Goal: Information Seeking & Learning: Understand process/instructions

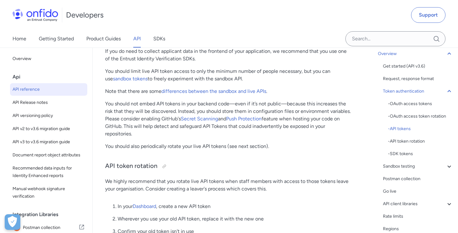
scroll to position [631, 0]
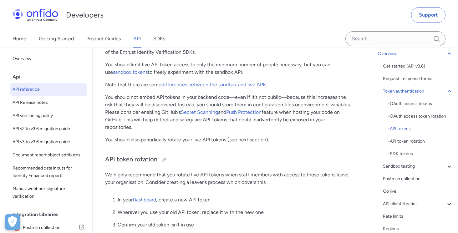
click at [449, 91] on icon at bounding box center [449, 92] width 8 height 8
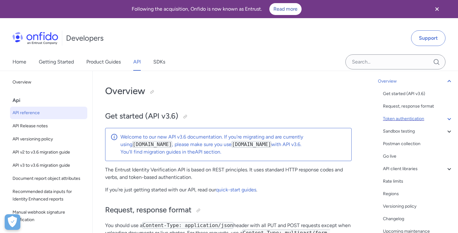
click at [138, 62] on link "API" at bounding box center [137, 62] width 8 height 18
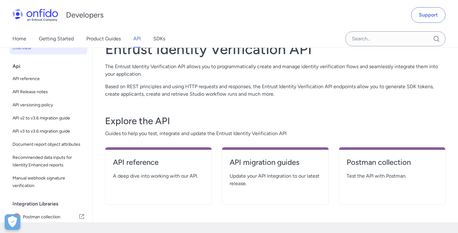
scroll to position [48, 0]
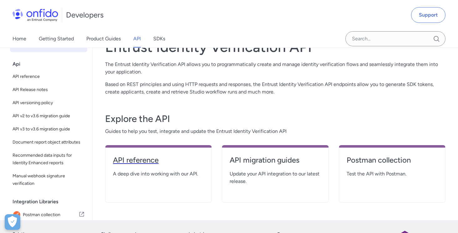
click at [139, 161] on h4 "API reference" at bounding box center [158, 160] width 91 height 10
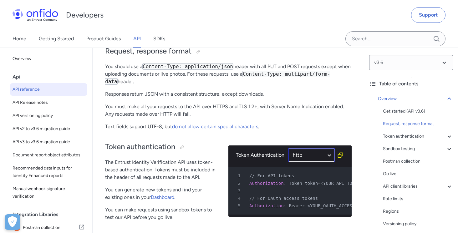
click at [330, 156] on select "ruby python php javascript java http bash" at bounding box center [311, 155] width 47 height 14
select select "python"
click at [288, 148] on select "ruby python php javascript java http bash" at bounding box center [311, 155] width 47 height 14
select select "python"
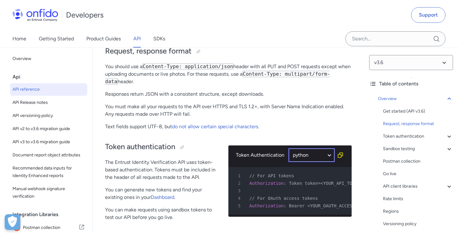
select select "python"
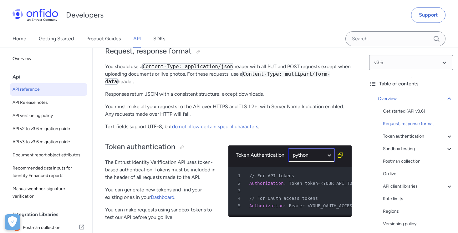
select select "python"
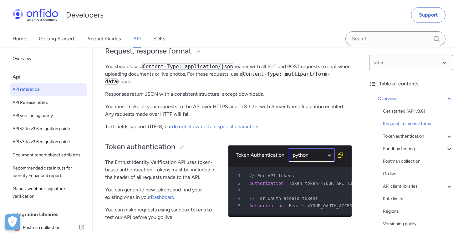
select select "python"
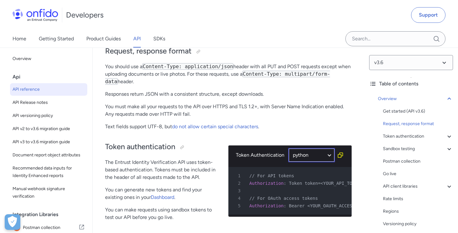
select select "python"
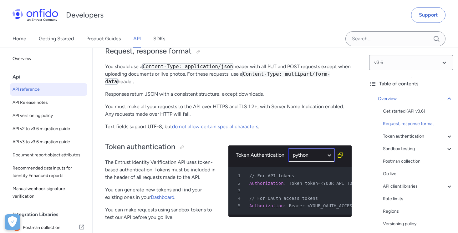
select select "python"
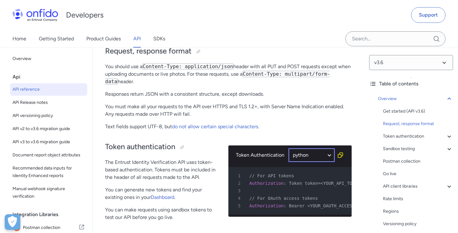
select select "python"
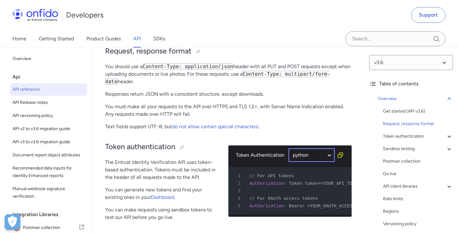
select select "python"
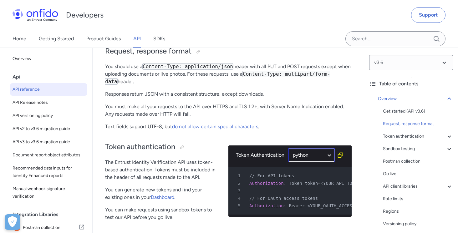
select select "python"
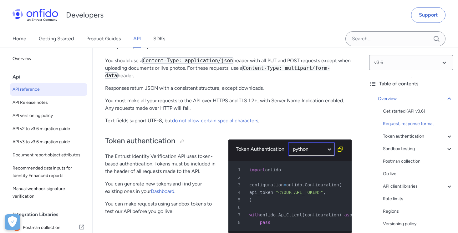
scroll to position [163, 0]
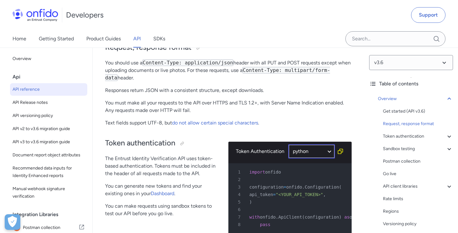
click at [329, 152] on select "ruby python php javascript java http bash" at bounding box center [311, 151] width 47 height 14
select select "http"
click at [288, 144] on select "ruby python php javascript java http bash" at bounding box center [311, 151] width 47 height 14
select select "http"
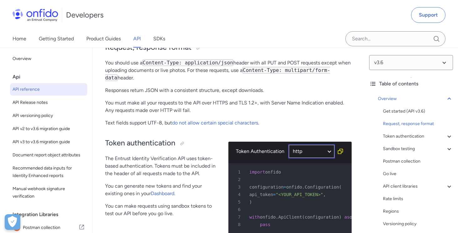
select select "ruby"
select select "http"
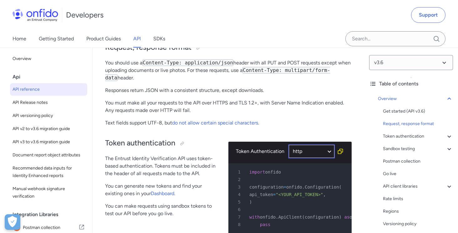
select select "http"
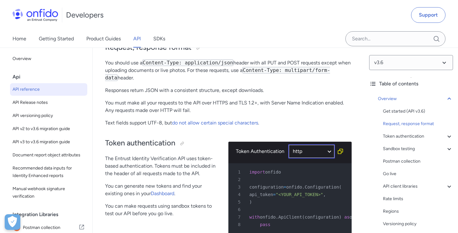
select select "http"
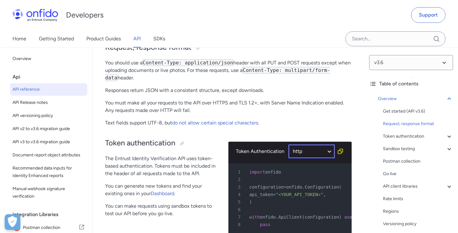
select select "http"
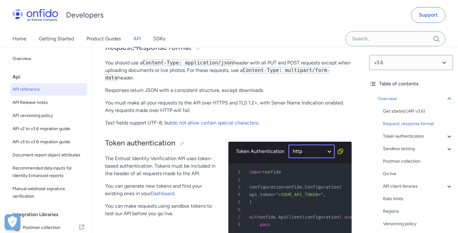
select select "http"
select select "ruby"
select select "http"
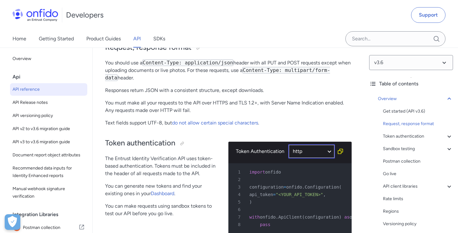
select select "http"
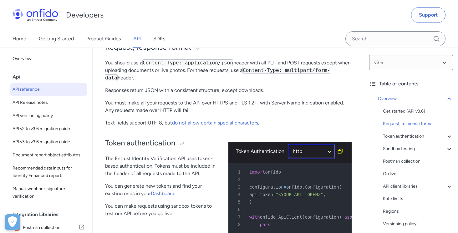
select select "http"
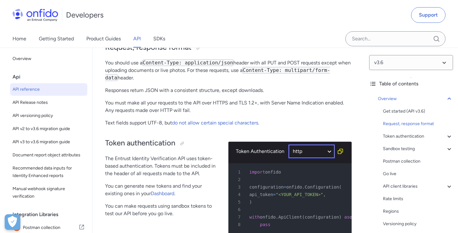
select select "http"
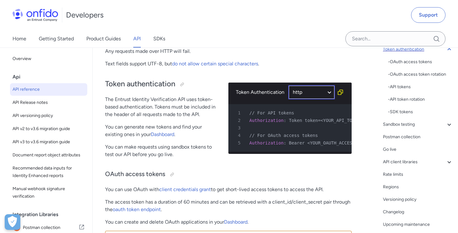
scroll to position [92, 0]
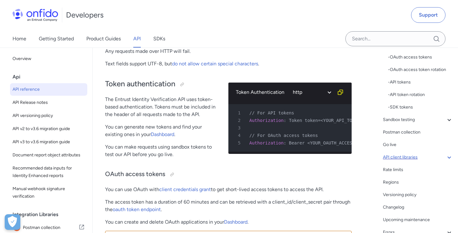
click at [449, 157] on icon at bounding box center [449, 158] width 8 height 8
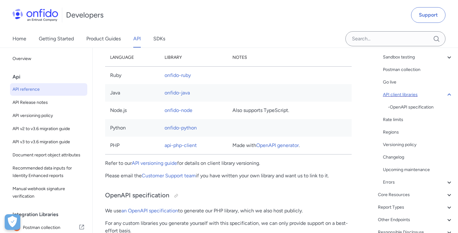
click at [450, 94] on icon at bounding box center [449, 95] width 8 height 8
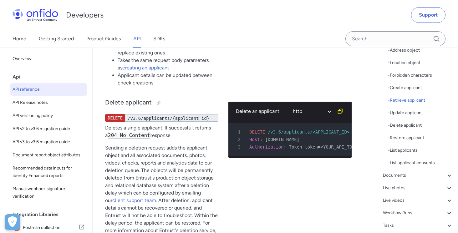
scroll to position [139, 0]
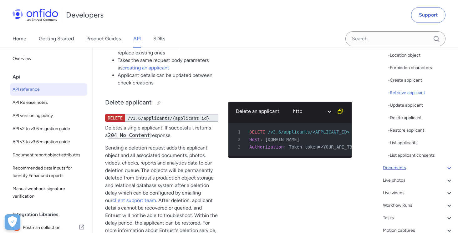
click at [449, 169] on icon at bounding box center [448, 168] width 3 height 2
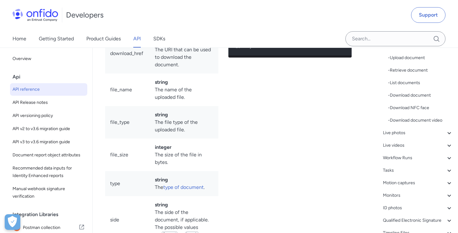
scroll to position [115, 0]
click at [400, 146] on div "Live videos" at bounding box center [418, 146] width 70 height 8
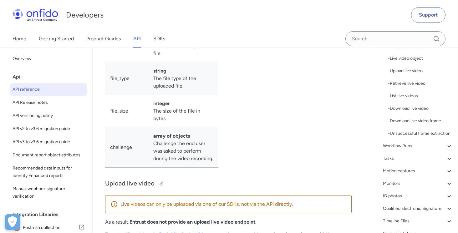
click at [400, 146] on div "Workflow Runs" at bounding box center [418, 146] width 70 height 8
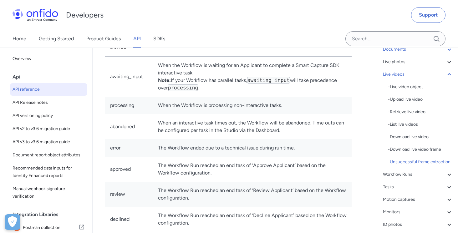
scroll to position [86, 0]
click at [402, 139] on div "- Download live video" at bounding box center [420, 138] width 65 height 8
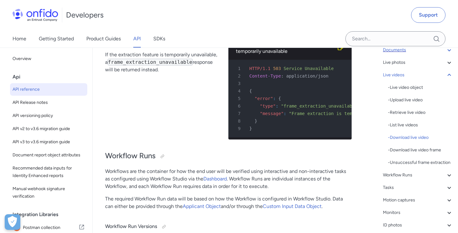
scroll to position [0, 13]
click at [401, 125] on div "- List live videos" at bounding box center [420, 125] width 65 height 8
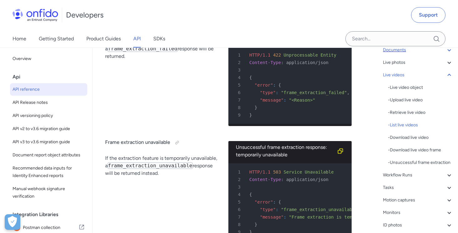
drag, startPoint x: 147, startPoint y: 74, endPoint x: 106, endPoint y: 74, distance: 41.6
copy h3 "List live videos"
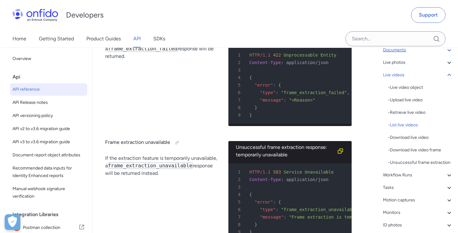
select select "bash"
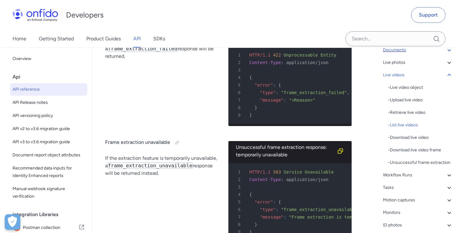
select select "bash"
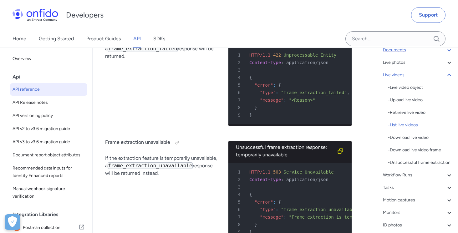
select select "bash"
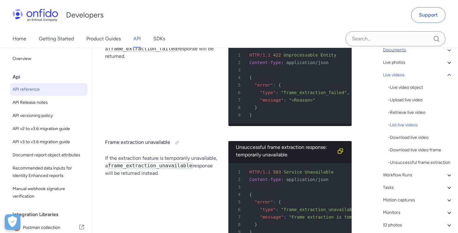
select select "bash"
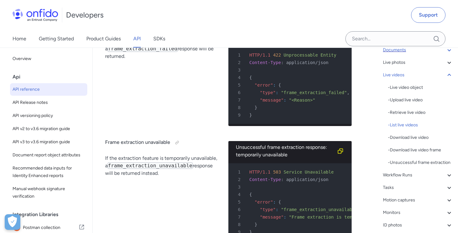
select select "bash"
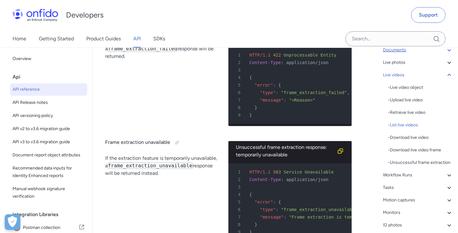
select select "bash"
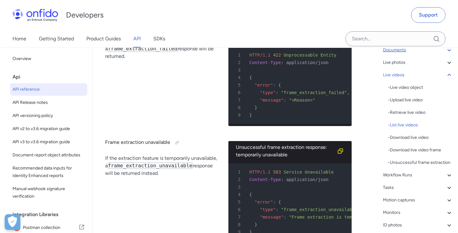
select select "bash"
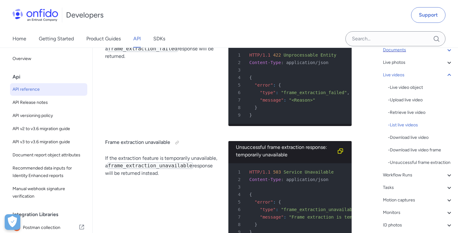
select select "bash"
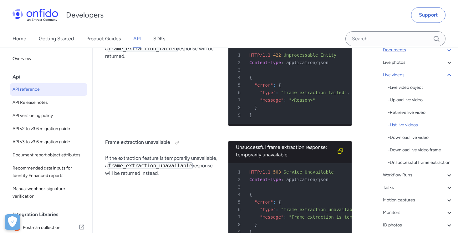
select select "bash"
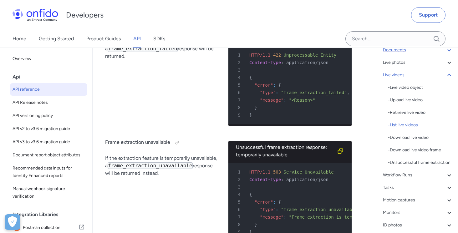
select select "bash"
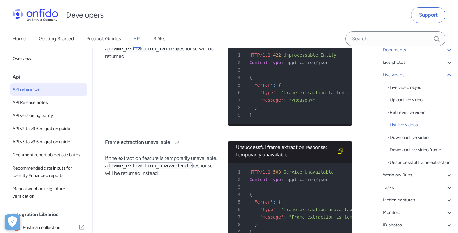
select select "bash"
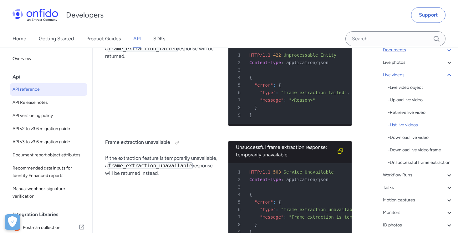
select select "bash"
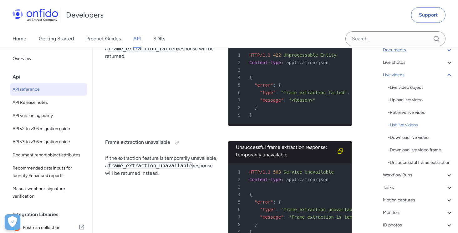
select select "bash"
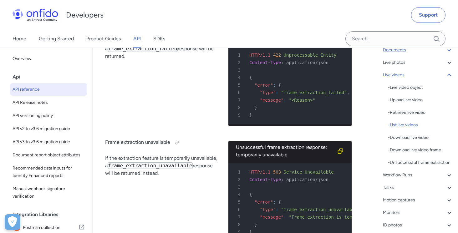
select select "bash"
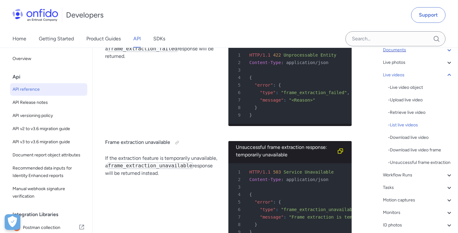
select select "bash"
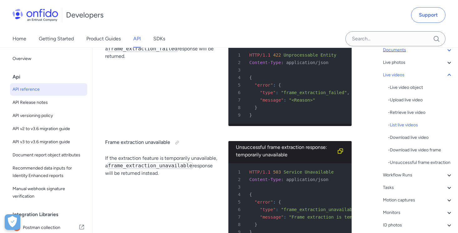
select select "bash"
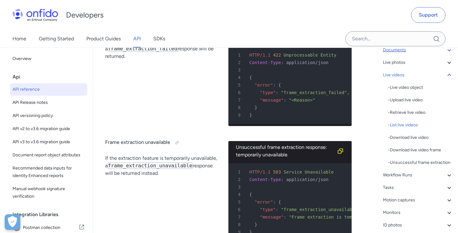
select select "bash"
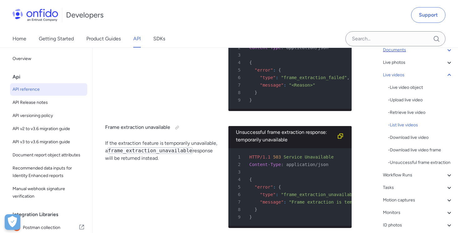
scroll to position [0, 106]
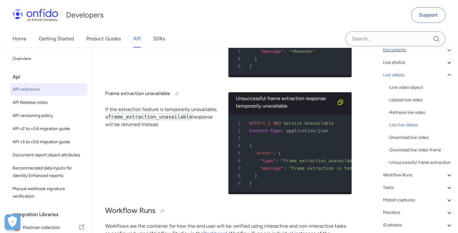
scroll to position [15094, 0]
